Goal: Information Seeking & Learning: Find contact information

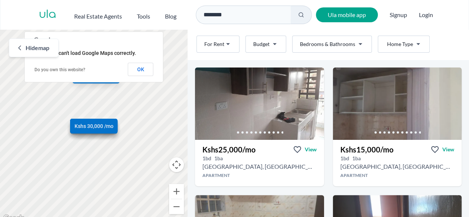
scroll to position [23, 0]
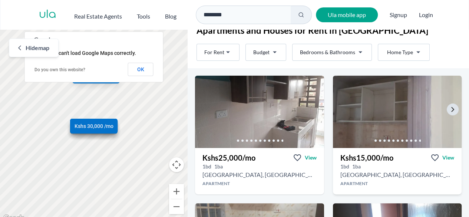
click at [396, 118] on img at bounding box center [397, 112] width 135 height 76
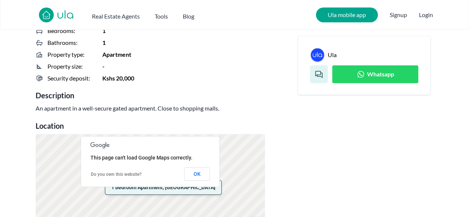
scroll to position [244, 0]
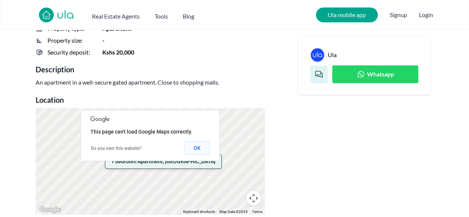
click at [199, 152] on button "OK" at bounding box center [197, 147] width 26 height 13
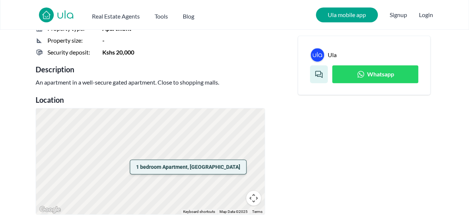
drag, startPoint x: 239, startPoint y: 135, endPoint x: 145, endPoint y: 212, distance: 121.5
click at [145, 212] on div "1 bedroom Apartment, [GEOGRAPHIC_DATA]" at bounding box center [150, 161] width 229 height 106
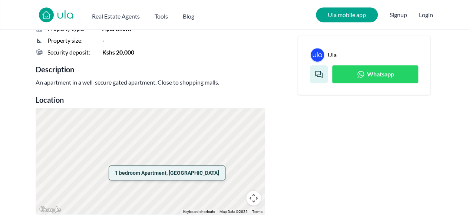
drag, startPoint x: 199, startPoint y: 138, endPoint x: 150, endPoint y: 220, distance: 95.5
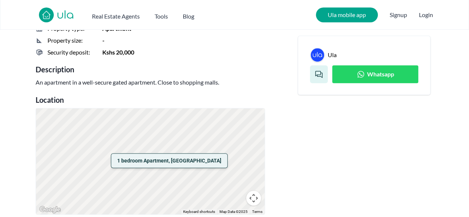
drag, startPoint x: 162, startPoint y: 169, endPoint x: 173, endPoint y: 118, distance: 52.6
click at [173, 118] on div "1 bedroom Apartment, [GEOGRAPHIC_DATA]" at bounding box center [150, 161] width 229 height 106
drag, startPoint x: 153, startPoint y: 149, endPoint x: 164, endPoint y: 192, distance: 45.1
click at [164, 192] on div "1 bedroom Apartment, [GEOGRAPHIC_DATA]" at bounding box center [150, 161] width 229 height 106
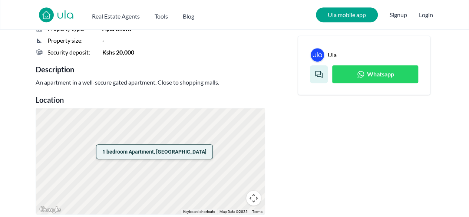
drag, startPoint x: 134, startPoint y: 156, endPoint x: 130, endPoint y: 190, distance: 34.3
click at [130, 190] on div "1 bedroom Apartment, [GEOGRAPHIC_DATA]" at bounding box center [150, 161] width 229 height 106
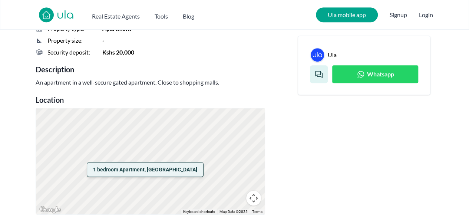
drag, startPoint x: 124, startPoint y: 172, endPoint x: 125, endPoint y: 191, distance: 19.7
click at [125, 191] on div "1 bedroom Apartment, [GEOGRAPHIC_DATA]" at bounding box center [150, 161] width 229 height 106
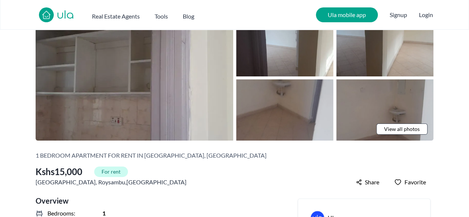
scroll to position [0, 0]
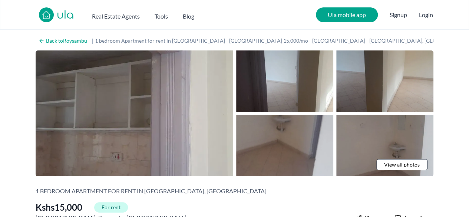
click at [408, 164] on span "View all photos" at bounding box center [402, 164] width 36 height 7
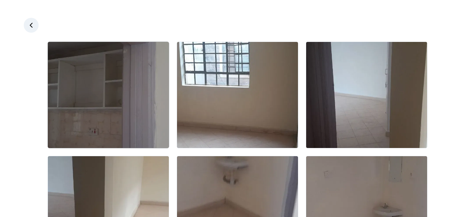
click at [133, 142] on img at bounding box center [108, 95] width 121 height 106
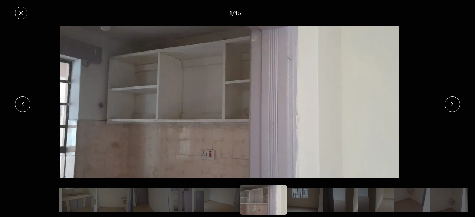
click at [449, 103] on icon at bounding box center [452, 104] width 6 height 6
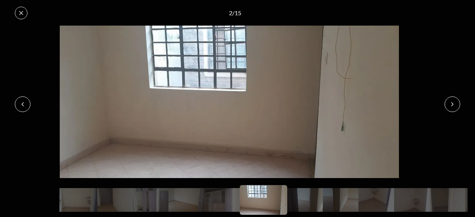
click at [450, 103] on icon at bounding box center [452, 104] width 6 height 6
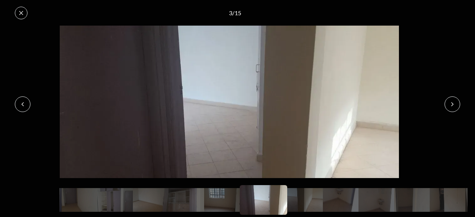
click at [450, 103] on icon at bounding box center [452, 104] width 6 height 6
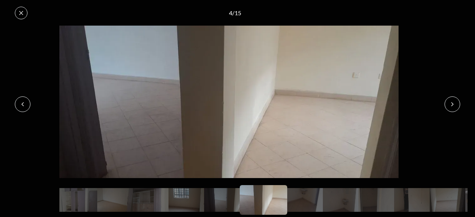
click at [450, 103] on icon at bounding box center [452, 104] width 6 height 6
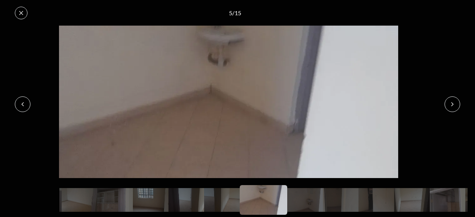
click at [450, 103] on icon at bounding box center [452, 104] width 6 height 6
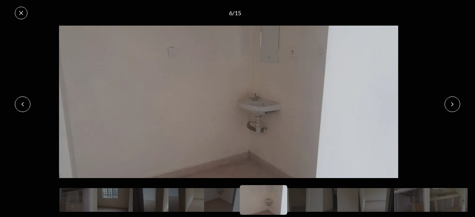
click at [450, 103] on icon at bounding box center [452, 104] width 6 height 6
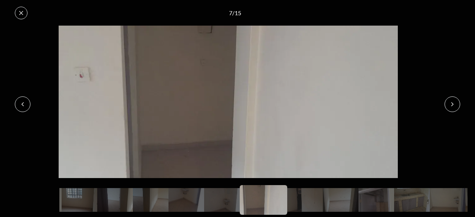
click at [313, 113] on img at bounding box center [228, 102] width 459 height 152
click at [447, 106] on button at bounding box center [452, 104] width 16 height 16
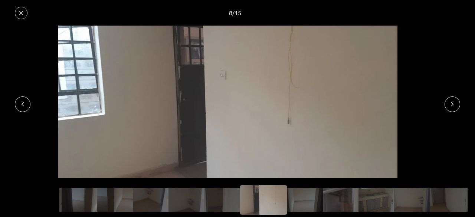
click at [447, 106] on button at bounding box center [452, 104] width 16 height 16
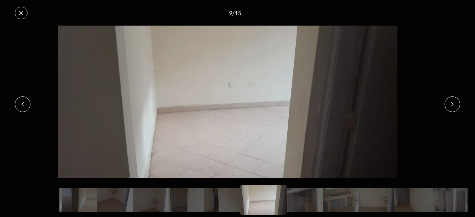
click at [447, 106] on button at bounding box center [452, 104] width 16 height 16
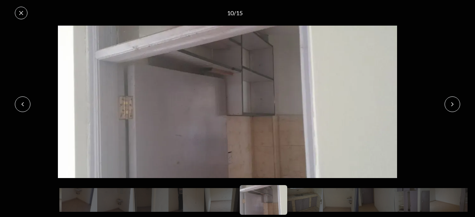
click at [26, 108] on button at bounding box center [23, 104] width 16 height 16
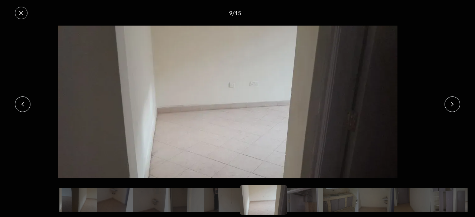
click at [451, 106] on icon at bounding box center [452, 104] width 6 height 6
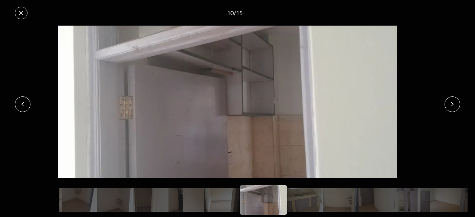
click at [451, 106] on icon at bounding box center [452, 104] width 6 height 6
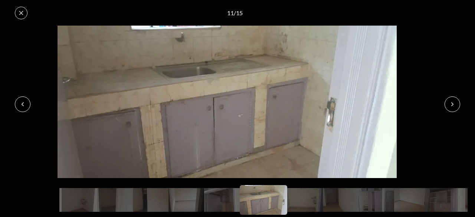
click at [451, 106] on icon at bounding box center [452, 104] width 6 height 6
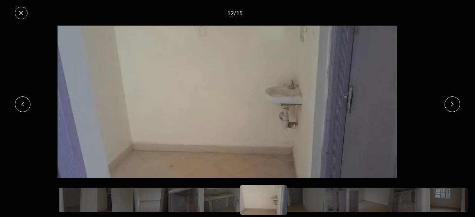
click at [451, 106] on icon at bounding box center [452, 104] width 6 height 6
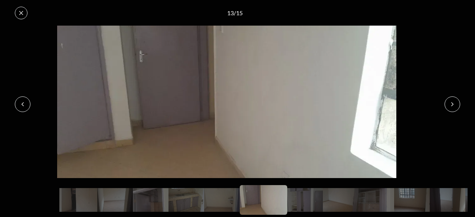
click at [451, 106] on icon at bounding box center [452, 104] width 6 height 6
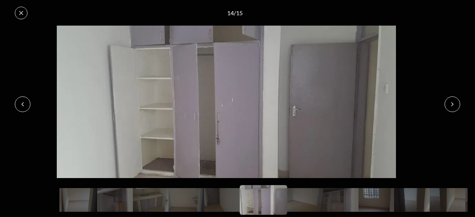
click at [451, 106] on icon at bounding box center [452, 104] width 6 height 6
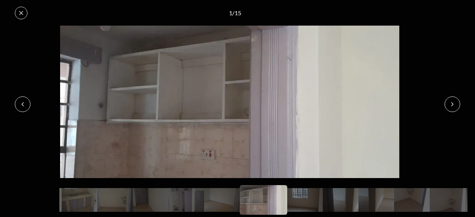
click at [451, 106] on icon at bounding box center [452, 104] width 6 height 6
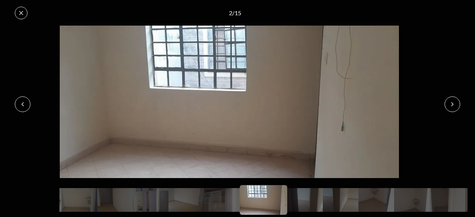
click at [451, 106] on icon at bounding box center [452, 104] width 6 height 6
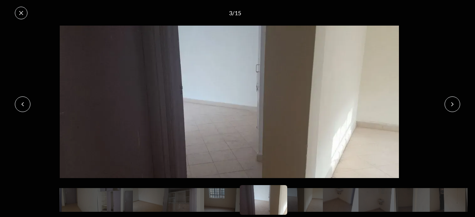
click at [27, 108] on button at bounding box center [23, 104] width 16 height 16
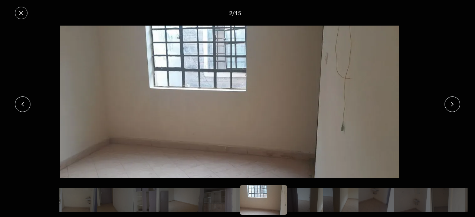
click at [27, 108] on button at bounding box center [23, 104] width 16 height 16
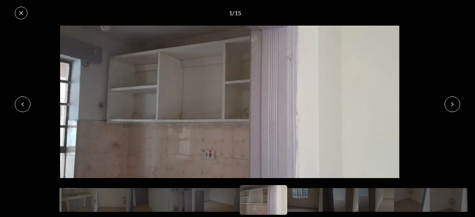
click at [450, 105] on icon at bounding box center [452, 104] width 6 height 6
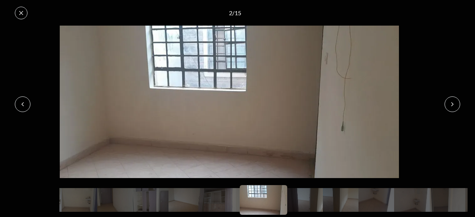
click at [450, 105] on icon at bounding box center [452, 104] width 6 height 6
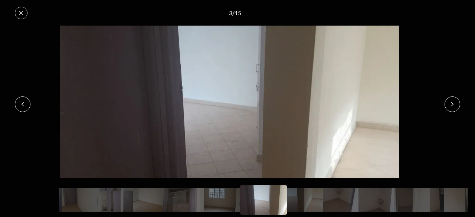
click at [450, 105] on icon at bounding box center [452, 104] width 6 height 6
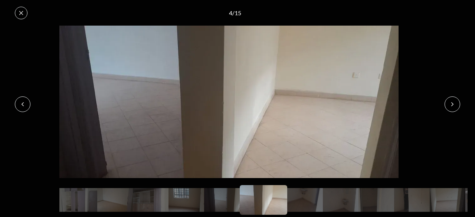
click at [450, 105] on icon at bounding box center [452, 104] width 6 height 6
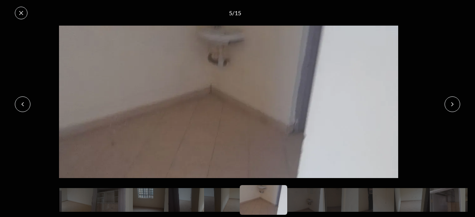
click at [450, 105] on icon at bounding box center [452, 104] width 6 height 6
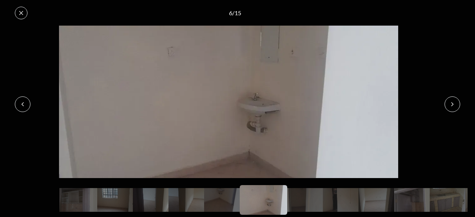
click at [450, 105] on icon at bounding box center [452, 104] width 6 height 6
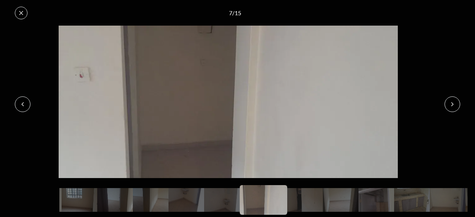
click at [450, 105] on icon at bounding box center [452, 104] width 6 height 6
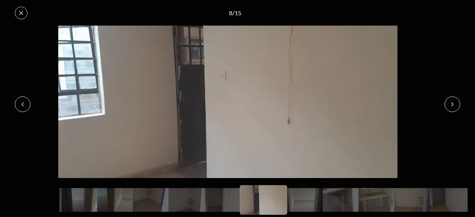
click at [450, 105] on icon at bounding box center [452, 104] width 6 height 6
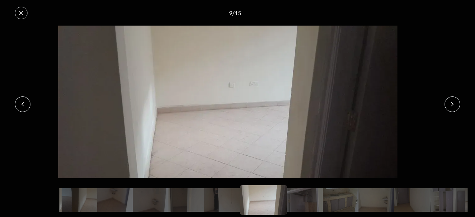
click at [450, 105] on icon at bounding box center [452, 104] width 6 height 6
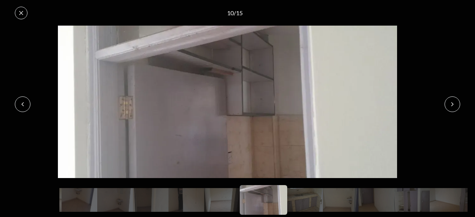
click at [450, 105] on icon at bounding box center [452, 104] width 6 height 6
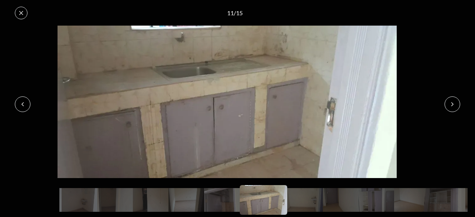
click at [450, 105] on icon at bounding box center [452, 104] width 6 height 6
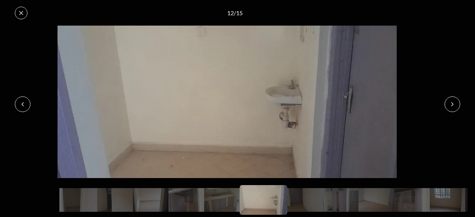
click at [450, 105] on icon at bounding box center [452, 104] width 6 height 6
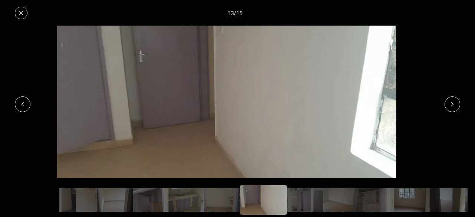
click at [450, 105] on icon at bounding box center [452, 104] width 6 height 6
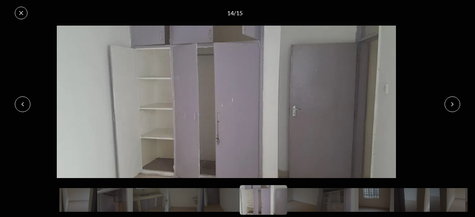
click at [450, 105] on icon at bounding box center [452, 104] width 6 height 6
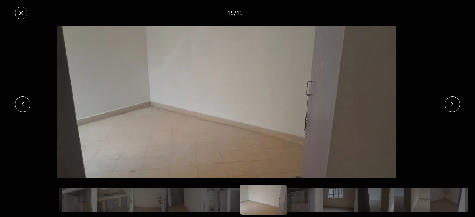
click at [450, 105] on icon at bounding box center [452, 104] width 6 height 6
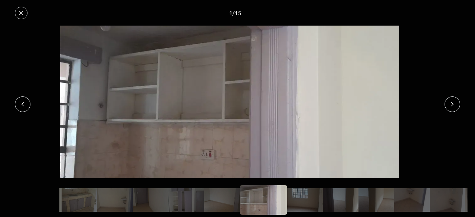
click at [450, 105] on icon at bounding box center [452, 104] width 6 height 6
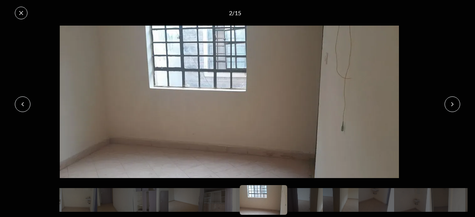
click at [19, 13] on icon at bounding box center [21, 13] width 6 height 6
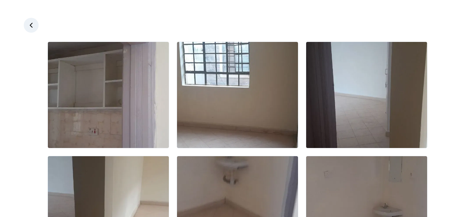
click at [34, 25] on icon at bounding box center [30, 25] width 7 height 7
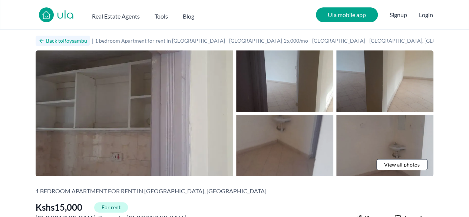
click at [41, 39] on icon at bounding box center [42, 40] width 4 height 3
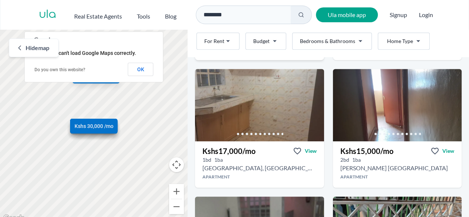
scroll to position [158, 0]
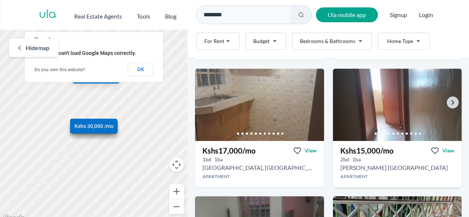
click at [374, 107] on img at bounding box center [397, 105] width 135 height 76
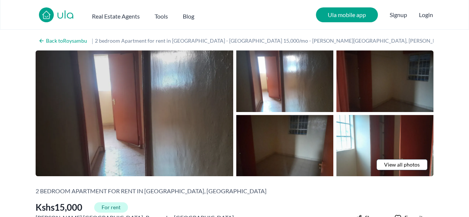
click at [183, 146] on img at bounding box center [135, 113] width 198 height 126
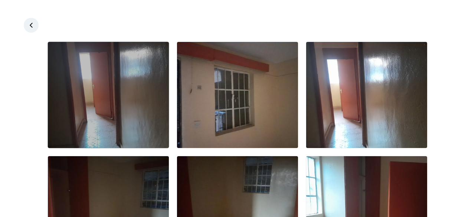
click at [153, 134] on img at bounding box center [108, 95] width 121 height 106
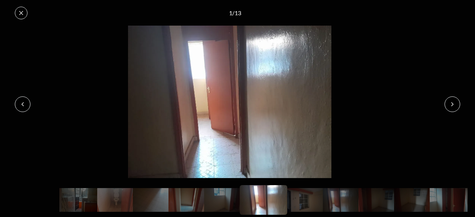
click at [452, 108] on button at bounding box center [452, 104] width 16 height 16
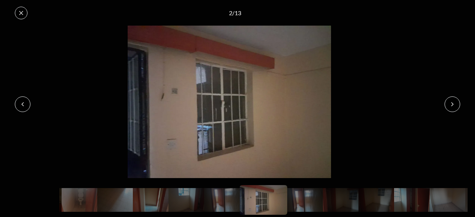
click at [452, 108] on button at bounding box center [452, 104] width 16 height 16
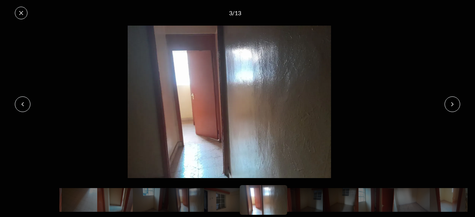
click at [452, 108] on button at bounding box center [452, 104] width 16 height 16
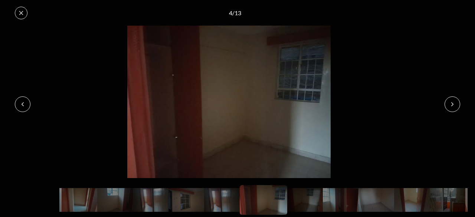
click at [452, 108] on button at bounding box center [452, 104] width 16 height 16
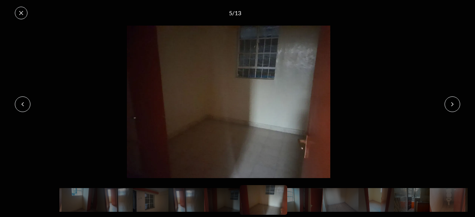
click at [452, 108] on button at bounding box center [452, 104] width 16 height 16
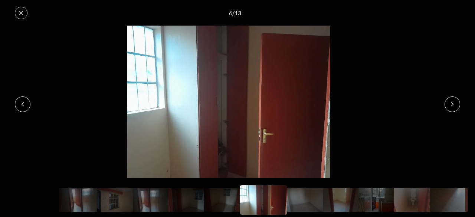
click at [452, 108] on button at bounding box center [452, 104] width 16 height 16
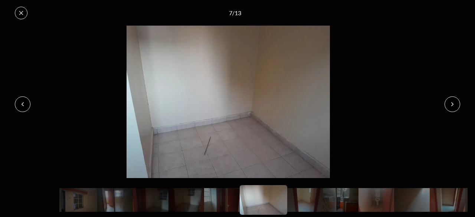
click at [452, 108] on button at bounding box center [452, 104] width 16 height 16
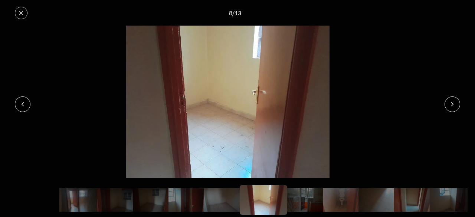
click at [452, 108] on button at bounding box center [452, 104] width 16 height 16
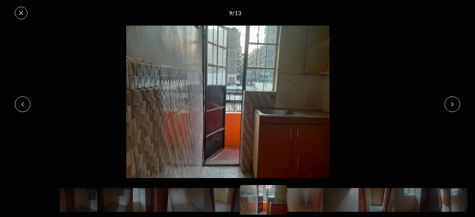
click at [452, 108] on button at bounding box center [452, 104] width 16 height 16
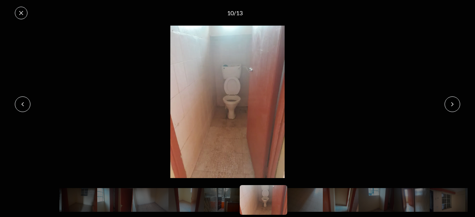
click at [452, 108] on button at bounding box center [452, 104] width 16 height 16
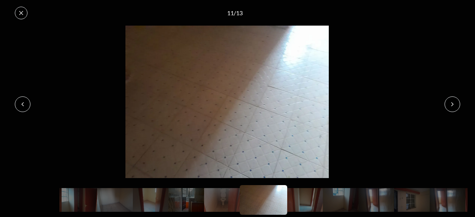
click at [18, 108] on button at bounding box center [23, 104] width 16 height 16
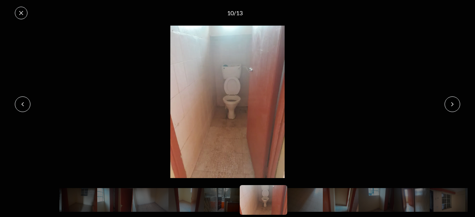
click at [456, 103] on button at bounding box center [452, 104] width 16 height 16
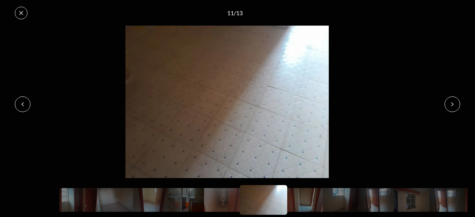
click at [456, 103] on button at bounding box center [452, 104] width 16 height 16
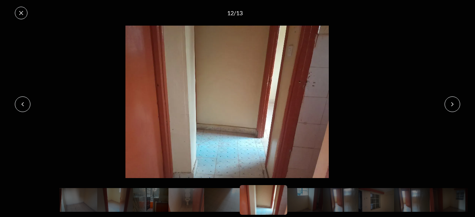
click at [456, 103] on button at bounding box center [452, 104] width 16 height 16
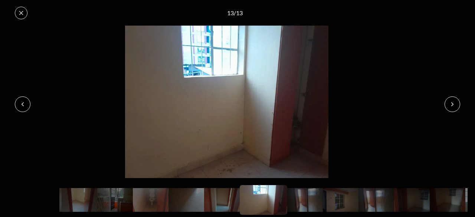
click at [456, 103] on button at bounding box center [452, 104] width 16 height 16
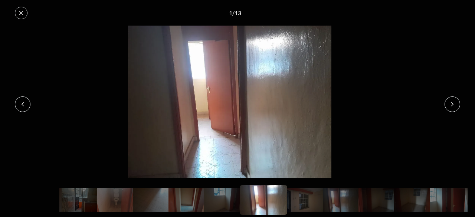
click at [20, 14] on icon at bounding box center [21, 13] width 6 height 6
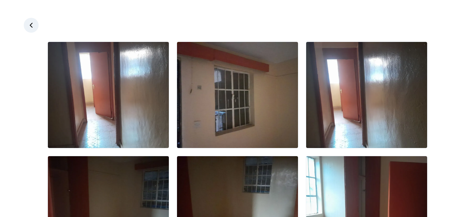
click at [33, 21] on link at bounding box center [31, 25] width 15 height 15
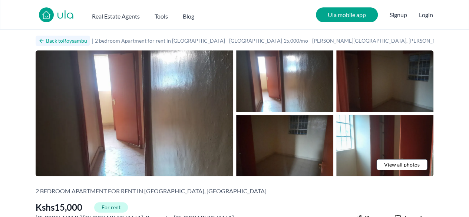
click at [41, 38] on icon at bounding box center [42, 41] width 6 height 6
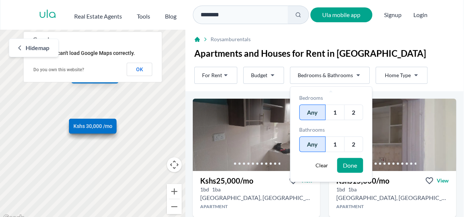
click at [328, 72] on html "Are you a real estate agent? Reach more buyers and renters. Sign up Ula Homes A…" at bounding box center [234, 111] width 469 height 223
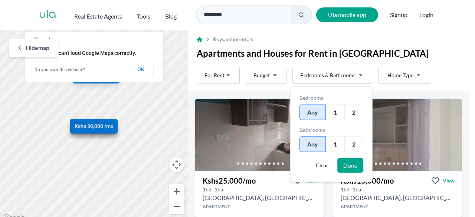
click at [335, 113] on div "1" at bounding box center [334, 113] width 19 height 16
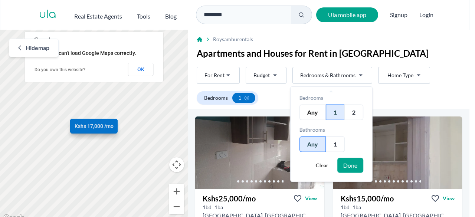
click at [348, 163] on button "Done" at bounding box center [350, 165] width 26 height 15
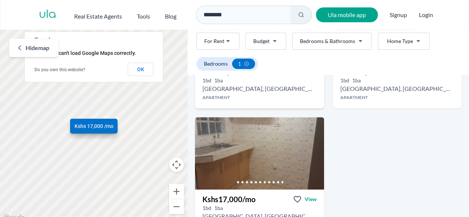
scroll to position [153, 0]
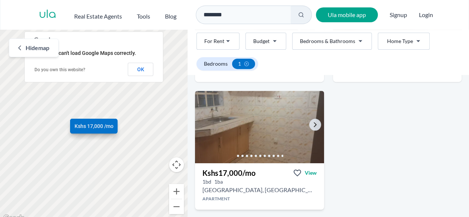
click at [280, 132] on img at bounding box center [259, 127] width 135 height 76
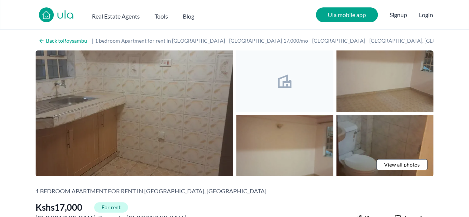
click at [222, 115] on img at bounding box center [135, 113] width 198 height 126
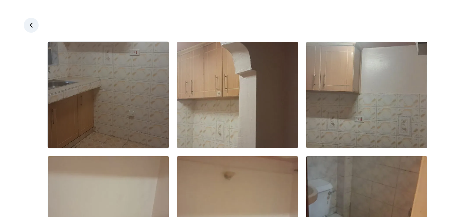
click at [108, 105] on img at bounding box center [108, 95] width 121 height 106
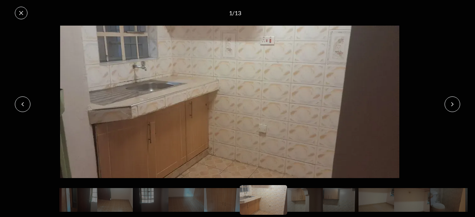
click at [452, 106] on icon at bounding box center [452, 104] width 6 height 6
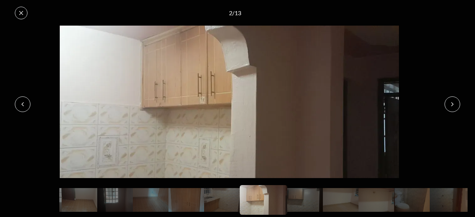
click at [452, 106] on icon at bounding box center [452, 104] width 6 height 6
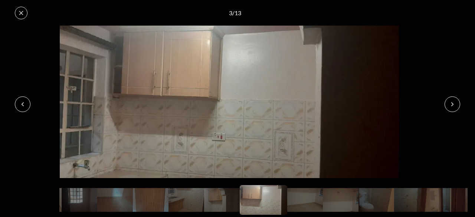
click at [452, 106] on icon at bounding box center [452, 104] width 6 height 6
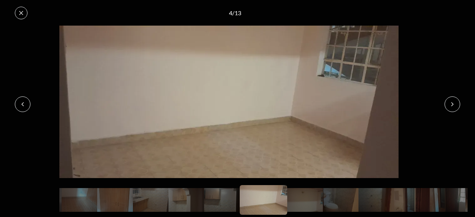
click at [452, 106] on icon at bounding box center [452, 104] width 6 height 6
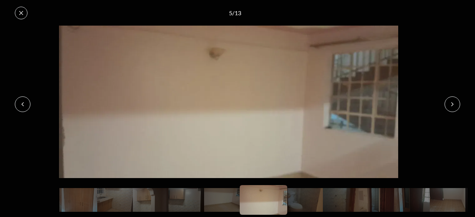
click at [27, 111] on img at bounding box center [228, 102] width 459 height 152
click at [24, 105] on icon at bounding box center [23, 104] width 6 height 6
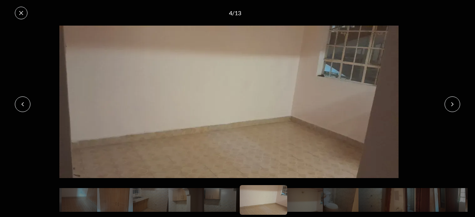
click at [456, 109] on button at bounding box center [452, 104] width 16 height 16
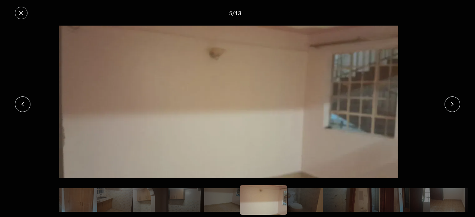
click at [456, 109] on button at bounding box center [452, 104] width 16 height 16
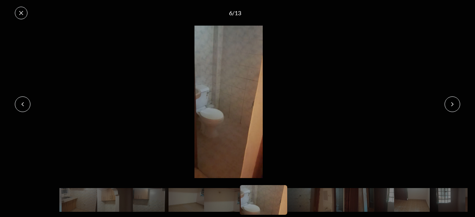
click at [456, 109] on button at bounding box center [452, 104] width 16 height 16
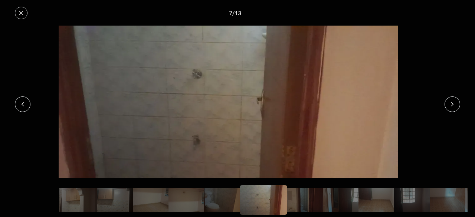
click at [456, 109] on button at bounding box center [452, 104] width 16 height 16
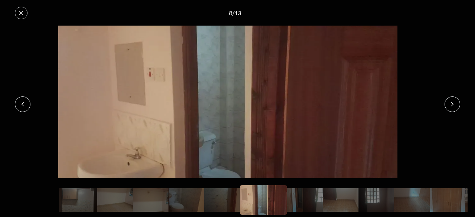
click at [456, 109] on button at bounding box center [452, 104] width 16 height 16
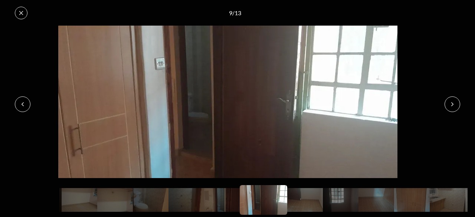
click at [456, 109] on button at bounding box center [452, 104] width 16 height 16
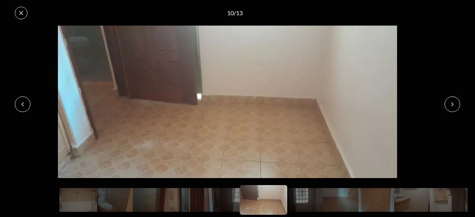
click at [456, 109] on button at bounding box center [452, 104] width 16 height 16
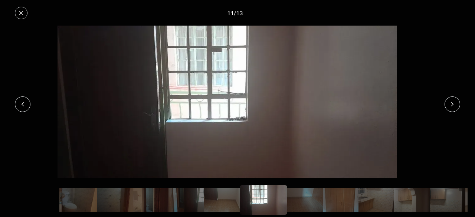
click at [456, 109] on button at bounding box center [452, 104] width 16 height 16
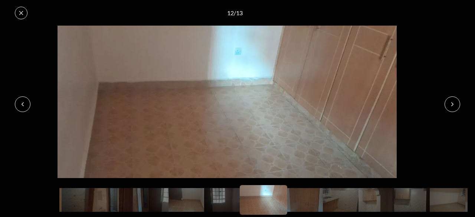
click at [456, 109] on button at bounding box center [452, 104] width 16 height 16
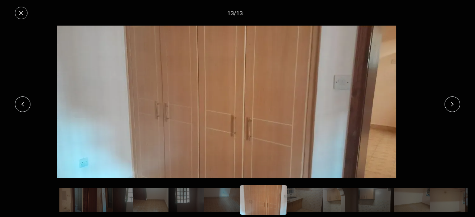
click at [456, 109] on button at bounding box center [452, 104] width 16 height 16
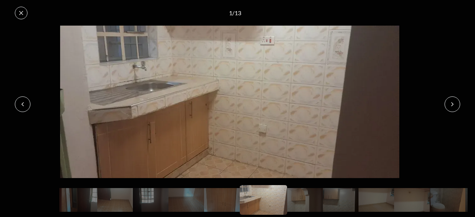
click at [456, 109] on button at bounding box center [452, 104] width 16 height 16
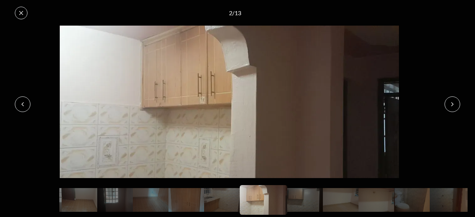
click at [456, 109] on button at bounding box center [452, 104] width 16 height 16
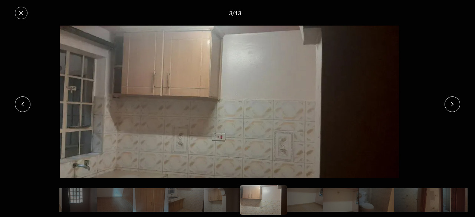
click at [456, 109] on button at bounding box center [452, 104] width 16 height 16
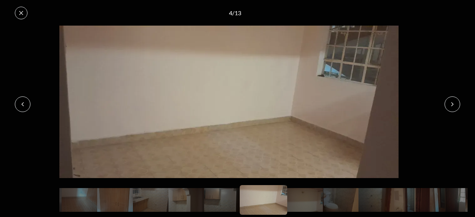
click at [456, 109] on button at bounding box center [452, 104] width 16 height 16
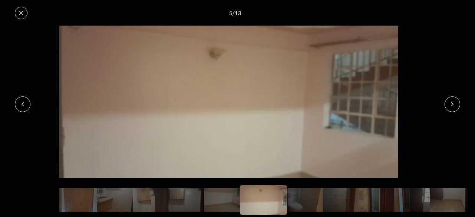
click at [456, 109] on button at bounding box center [452, 104] width 16 height 16
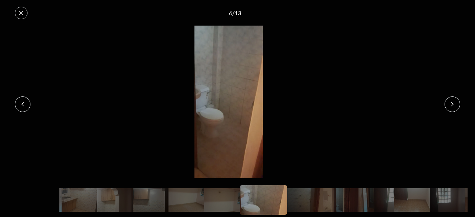
click at [21, 13] on icon at bounding box center [21, 13] width 6 height 6
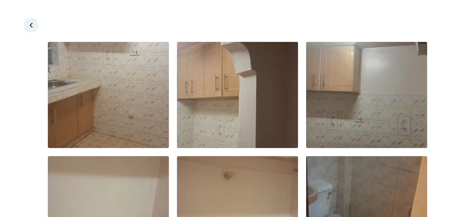
click at [33, 21] on link at bounding box center [31, 25] width 15 height 15
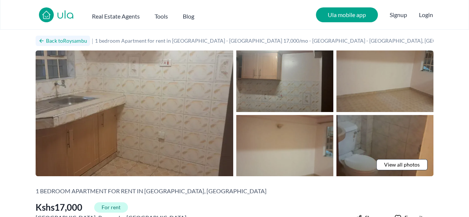
click at [49, 39] on h2 "Back to Roysambu" at bounding box center [66, 40] width 41 height 7
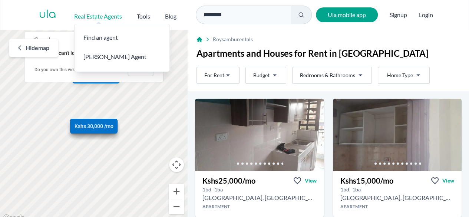
click at [99, 14] on h2 "Real Estate Agents" at bounding box center [98, 16] width 48 height 9
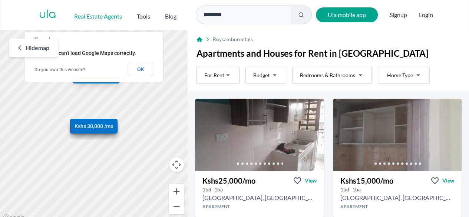
click at [99, 14] on h2 "Real Estate Agents" at bounding box center [98, 16] width 48 height 9
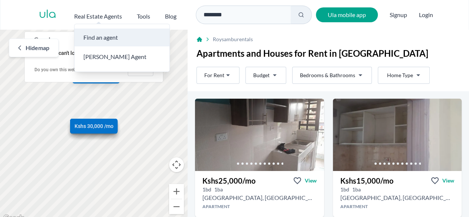
click at [107, 34] on h3 "Find an agent" at bounding box center [122, 38] width 95 height 18
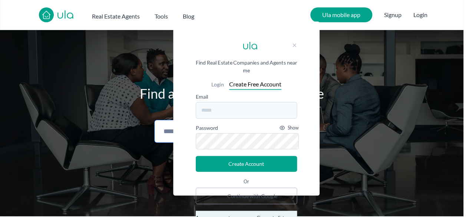
click at [226, 138] on body "Are you a real estate agent? Reach more buyers and renters. Sign up ula Real Es…" at bounding box center [231, 215] width 463 height 430
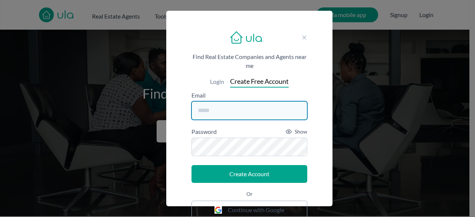
click at [237, 114] on input "email" at bounding box center [249, 110] width 116 height 19
type input "**********"
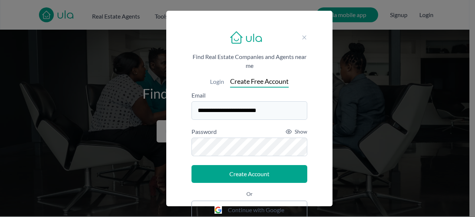
click at [291, 134] on div "Show" at bounding box center [296, 131] width 22 height 9
click at [251, 173] on button "Create Account" at bounding box center [249, 174] width 116 height 18
click at [277, 179] on button "Create Account" at bounding box center [249, 174] width 116 height 18
click at [215, 81] on span "Login" at bounding box center [217, 81] width 14 height 9
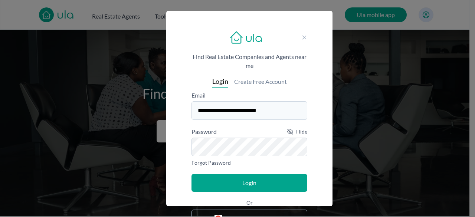
click at [244, 187] on button "Login" at bounding box center [249, 183] width 116 height 18
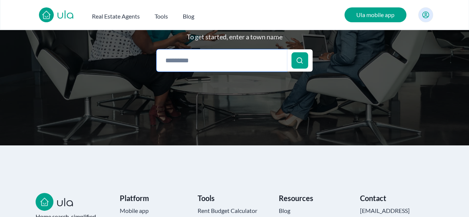
click at [258, 127] on main "Find a Real Estate Company or Agent in Your Town in [GEOGRAPHIC_DATA] Find a re…" at bounding box center [234, 52] width 469 height 186
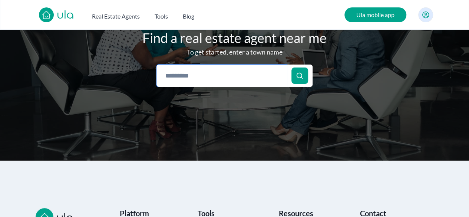
scroll to position [51, 0]
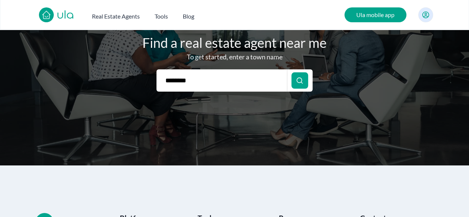
click at [295, 81] on div at bounding box center [299, 80] width 17 height 16
click at [298, 77] on icon at bounding box center [299, 80] width 7 height 7
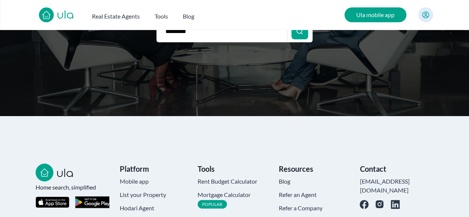
scroll to position [0, 0]
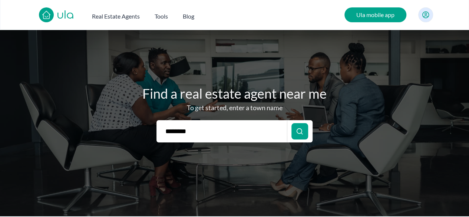
click at [300, 131] on icon at bounding box center [299, 131] width 7 height 7
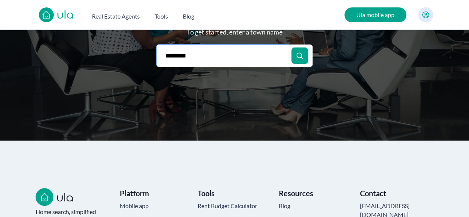
click at [248, 130] on main "Find a Real Estate Company or Agent in Your Town in [GEOGRAPHIC_DATA] Find a re…" at bounding box center [234, 47] width 469 height 186
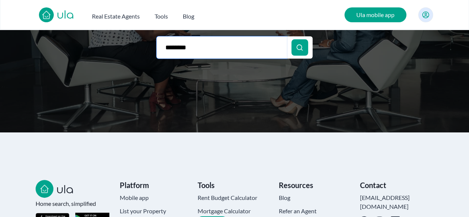
scroll to position [86, 0]
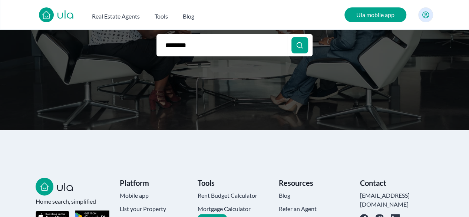
click at [295, 43] on div at bounding box center [299, 45] width 17 height 16
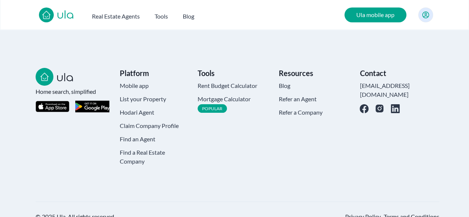
scroll to position [196, 0]
click at [136, 138] on h4 "Find an Agent" at bounding box center [155, 138] width 71 height 9
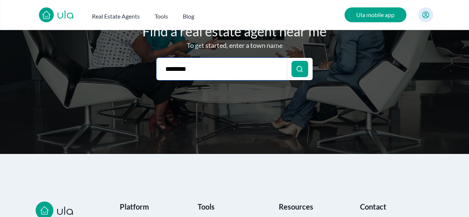
click at [272, 139] on main "Find a Real Estate Company or Agent in Your Town in [GEOGRAPHIC_DATA] Find a re…" at bounding box center [234, 60] width 469 height 186
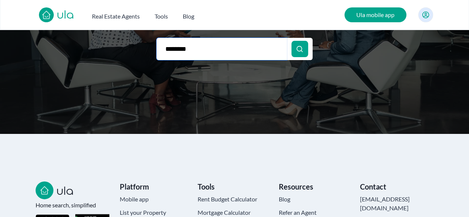
scroll to position [86, 0]
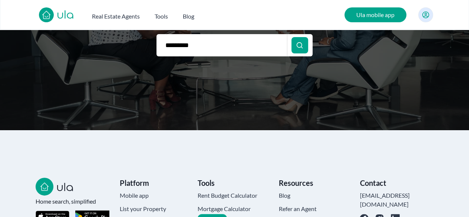
click at [292, 46] on div at bounding box center [299, 45] width 17 height 16
click at [293, 46] on div at bounding box center [299, 45] width 17 height 16
click at [235, 46] on input "********" at bounding box center [221, 45] width 130 height 22
type input "*"
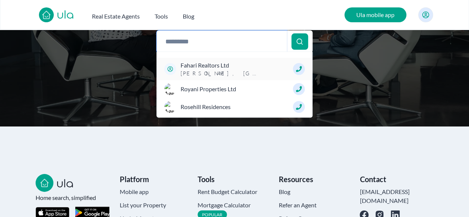
scroll to position [87, 0]
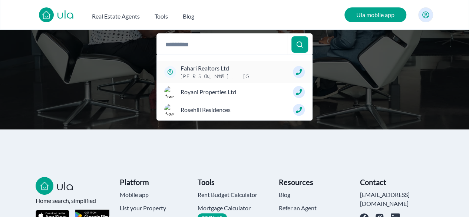
click at [216, 65] on span "Fahari Realtors Ltd" at bounding box center [222, 68] width 82 height 9
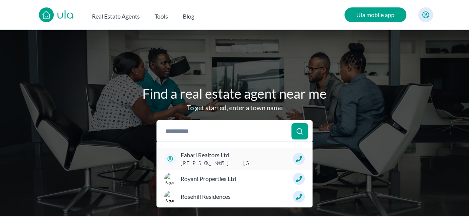
scroll to position [49, 0]
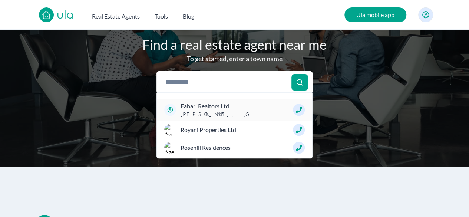
click at [215, 109] on span "Fahari Realtors Ltd" at bounding box center [222, 106] width 82 height 9
click at [176, 109] on div "Fahari Realtors Ltd [GEOGRAPHIC_DATA] , [GEOGRAPHIC_DATA]" at bounding box center [235, 110] width 156 height 22
click at [171, 109] on icon at bounding box center [170, 110] width 6 height 6
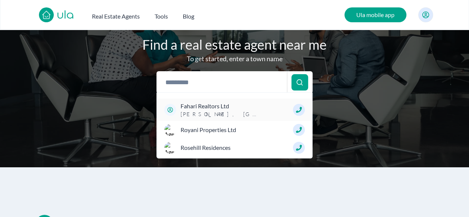
click at [171, 109] on icon at bounding box center [170, 110] width 6 height 6
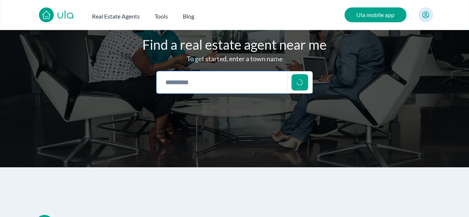
scroll to position [86, 0]
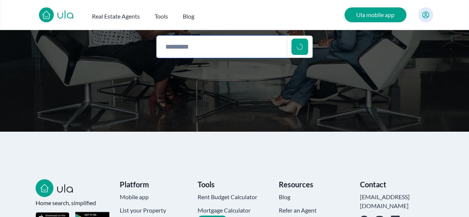
click at [188, 53] on div at bounding box center [234, 45] width 156 height 18
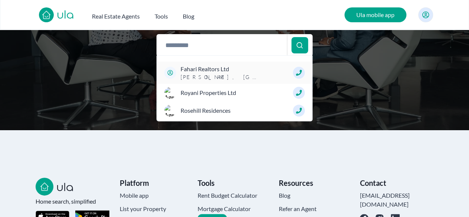
click at [196, 72] on span "Fahari Realtors Ltd" at bounding box center [222, 69] width 82 height 9
